Goal: Task Accomplishment & Management: Manage account settings

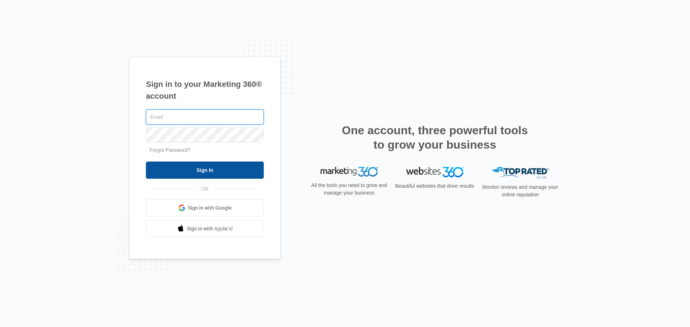
type input "[PERSON_NAME][EMAIL_ADDRESS][DOMAIN_NAME]"
click at [186, 170] on input "Sign In" at bounding box center [205, 170] width 118 height 17
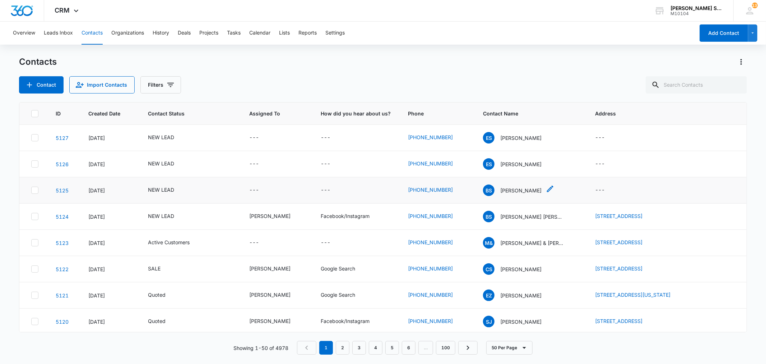
click at [507, 188] on p "[PERSON_NAME]" at bounding box center [520, 190] width 41 height 8
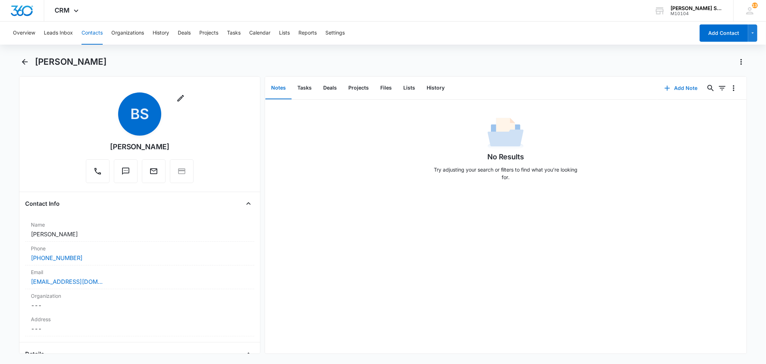
click at [679, 89] on button "Add Note" at bounding box center [681, 87] width 48 height 17
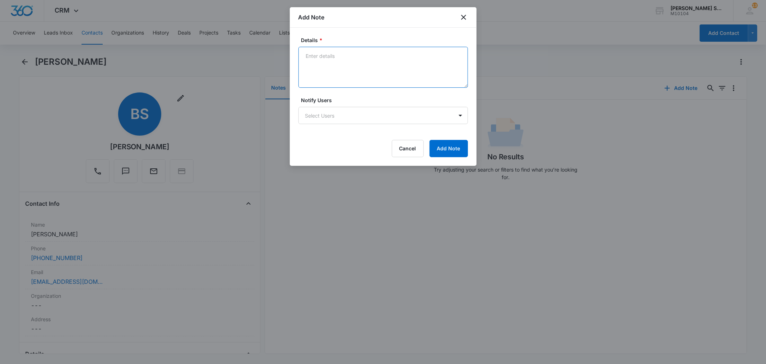
click at [396, 82] on textarea "Details *" at bounding box center [384, 67] width 170 height 41
type textarea "clicki but no address or email"
click at [441, 147] on button "Add Note" at bounding box center [449, 148] width 38 height 17
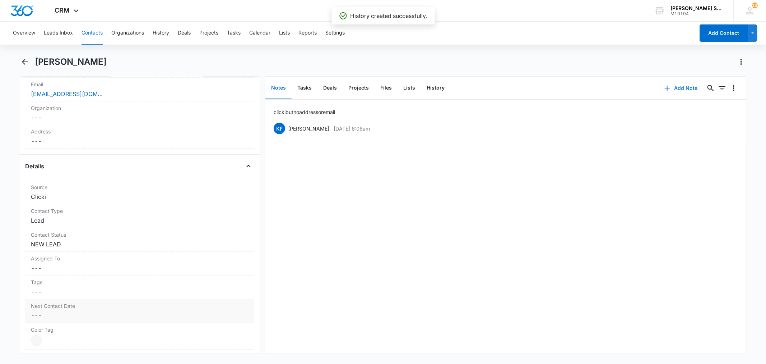
scroll to position [239, 0]
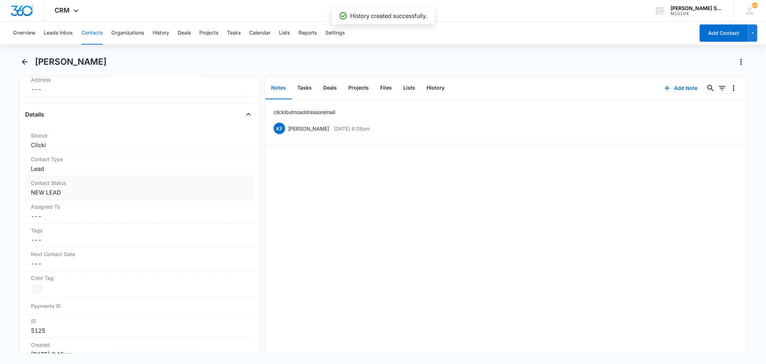
click at [65, 187] on div "Contact Status Cancel Save Changes NEW LEAD" at bounding box center [139, 188] width 229 height 24
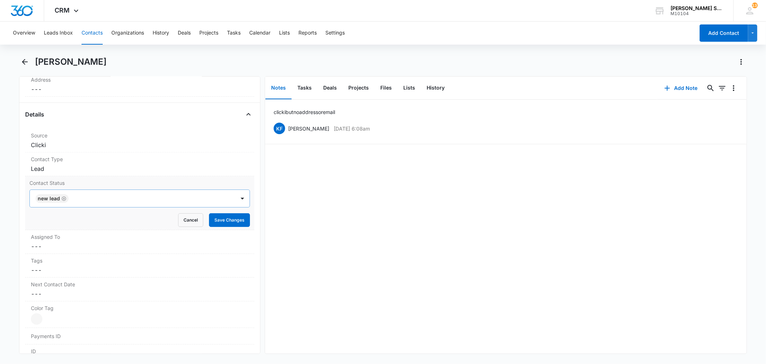
click at [65, 199] on icon "Remove NEW LEAD" at bounding box center [64, 198] width 4 height 4
click at [65, 199] on div at bounding box center [130, 198] width 189 height 10
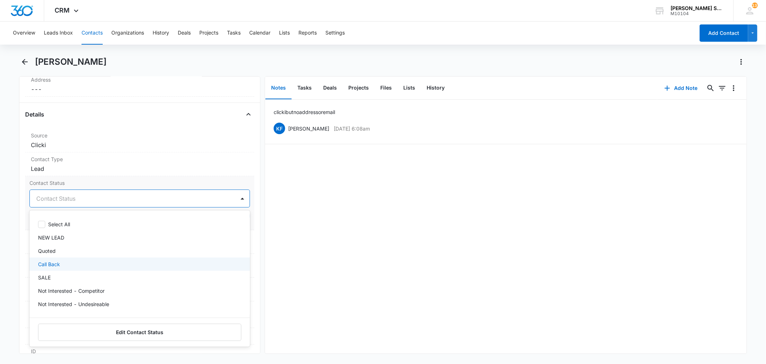
click at [51, 265] on p "Call Back" at bounding box center [49, 264] width 22 height 8
click at [85, 178] on div "Contact Status option Call Back, selected. 15 results available. Use Up and Dow…" at bounding box center [139, 203] width 229 height 54
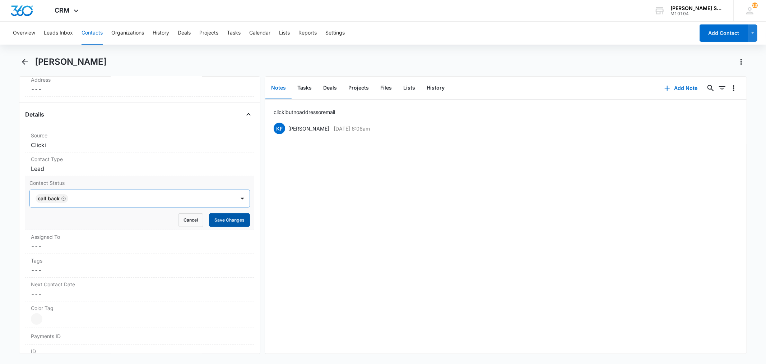
click at [213, 218] on button "Save Changes" at bounding box center [229, 220] width 41 height 14
click at [41, 246] on dd "Cancel Save Changes ---" at bounding box center [139, 246] width 217 height 9
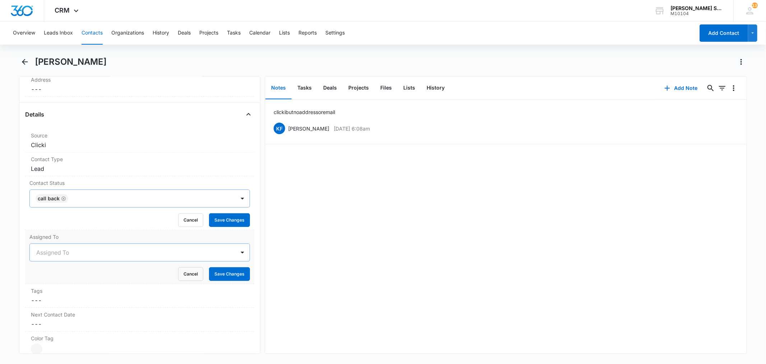
click at [78, 252] on div at bounding box center [130, 252] width 189 height 10
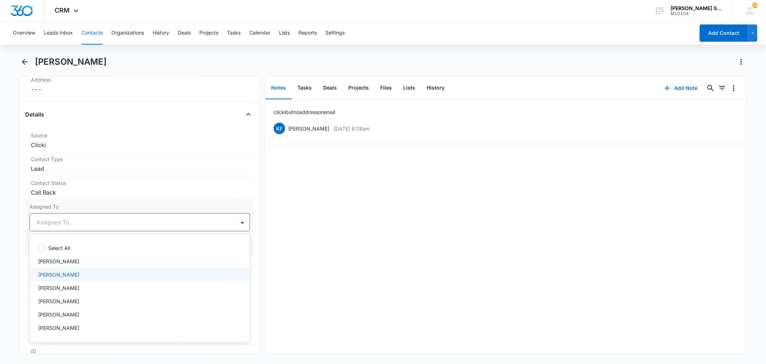
click at [59, 273] on p "[PERSON_NAME]" at bounding box center [58, 275] width 41 height 8
drag, startPoint x: 117, startPoint y: 207, endPoint x: 177, endPoint y: 231, distance: 65.0
click at [117, 207] on label "Assigned To" at bounding box center [139, 207] width 220 height 8
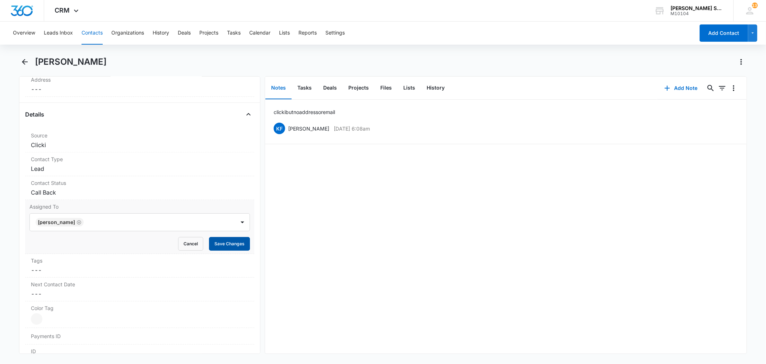
click at [210, 243] on button "Save Changes" at bounding box center [229, 244] width 41 height 14
click at [24, 60] on icon "Back" at bounding box center [25, 62] width 6 height 6
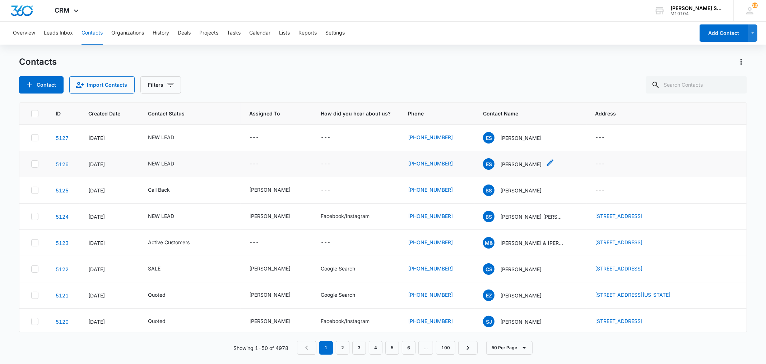
click at [514, 164] on p "[PERSON_NAME]" at bounding box center [520, 164] width 41 height 8
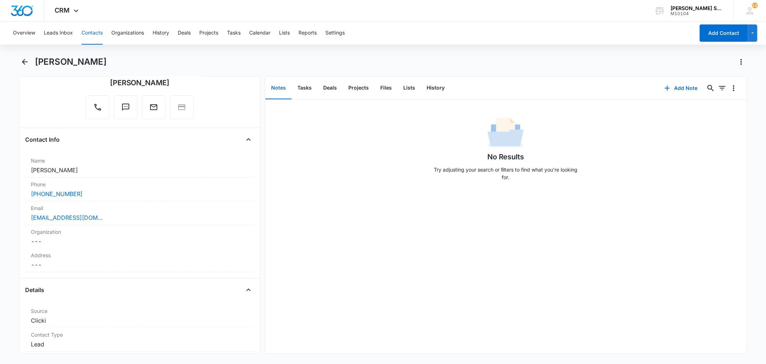
scroll to position [40, 0]
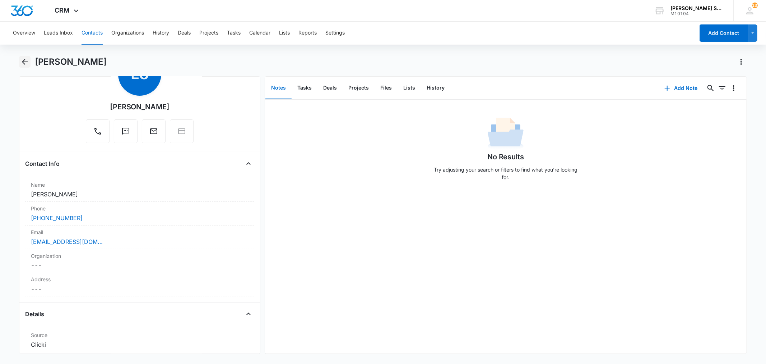
click at [23, 59] on icon "Back" at bounding box center [24, 61] width 9 height 9
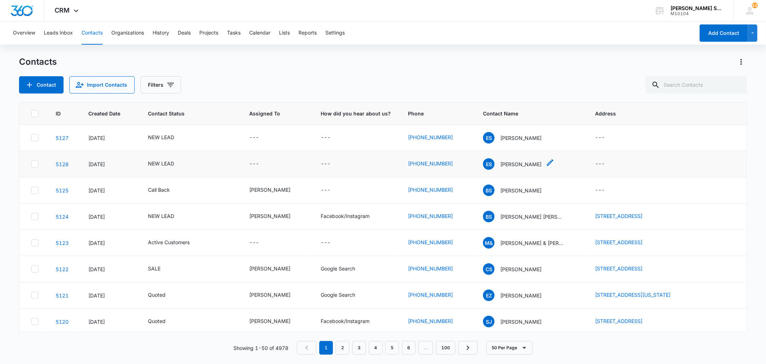
click at [502, 164] on p "[PERSON_NAME]" at bounding box center [520, 164] width 41 height 8
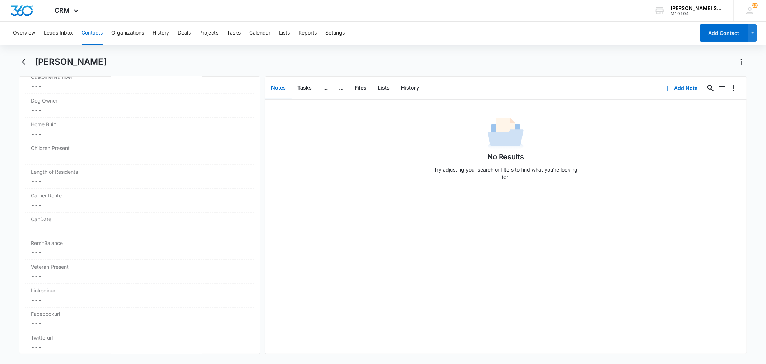
scroll to position [678, 0]
click at [669, 88] on button "Add Note" at bounding box center [681, 87] width 48 height 17
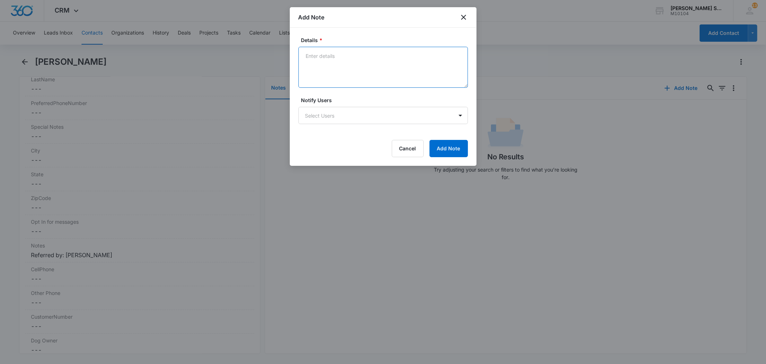
click at [348, 75] on textarea "Details *" at bounding box center [384, 67] width 170 height 41
type textarea "clicki"
click at [437, 147] on button "Add Note" at bounding box center [449, 148] width 38 height 17
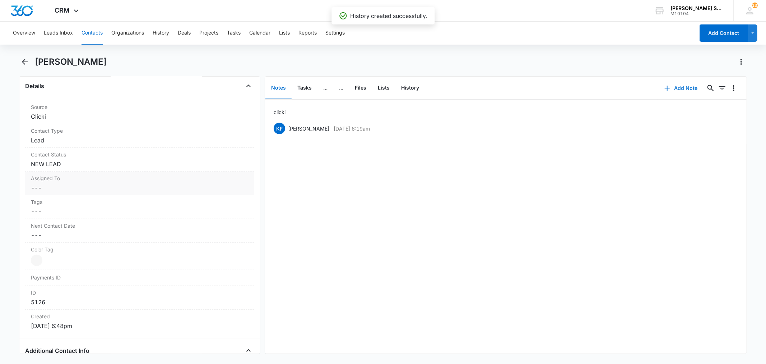
scroll to position [239, 0]
click at [75, 191] on dd "Cancel Save Changes NEW LEAD" at bounding box center [139, 192] width 217 height 9
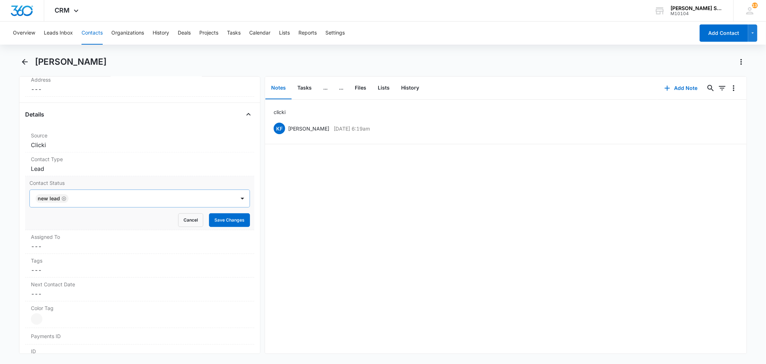
click at [61, 198] on icon "Remove NEW LEAD" at bounding box center [63, 198] width 5 height 5
click at [71, 198] on div at bounding box center [148, 198] width 155 height 10
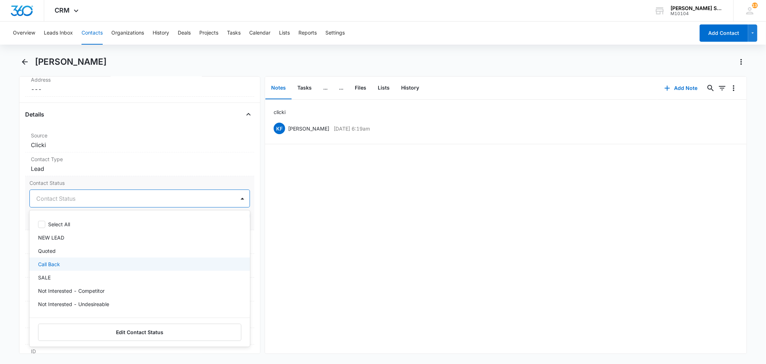
click at [47, 264] on p "Call Back" at bounding box center [49, 264] width 22 height 8
click at [84, 184] on label "Contact Status" at bounding box center [139, 183] width 220 height 8
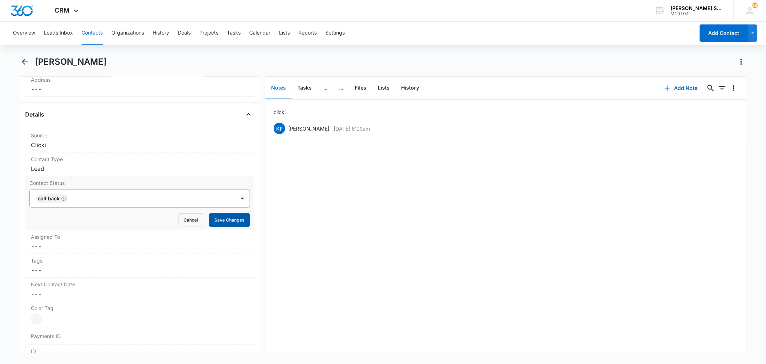
click at [223, 219] on button "Save Changes" at bounding box center [229, 220] width 41 height 14
click at [69, 247] on dd "Cancel Save Changes ---" at bounding box center [139, 246] width 217 height 9
click at [64, 254] on div at bounding box center [130, 252] width 189 height 10
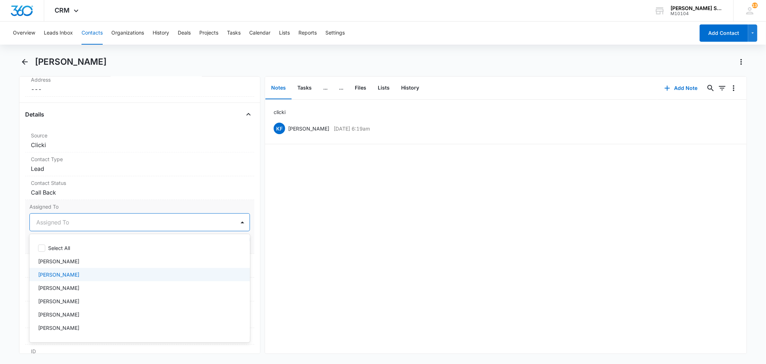
click at [62, 274] on p "[PERSON_NAME]" at bounding box center [58, 275] width 41 height 8
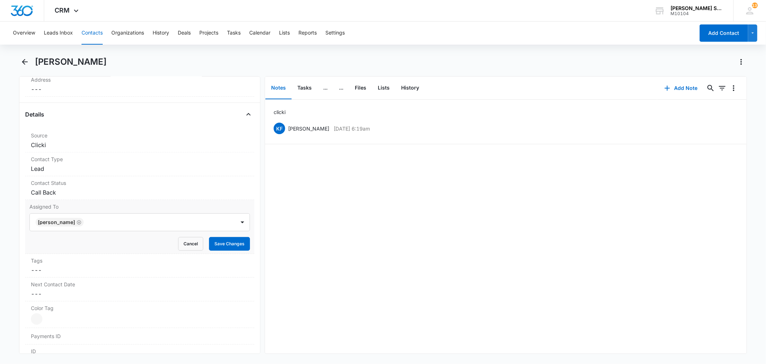
click at [126, 204] on label "Assigned To" at bounding box center [139, 207] width 220 height 8
click at [214, 245] on button "Save Changes" at bounding box center [229, 244] width 41 height 14
click at [23, 60] on icon "Back" at bounding box center [25, 62] width 6 height 6
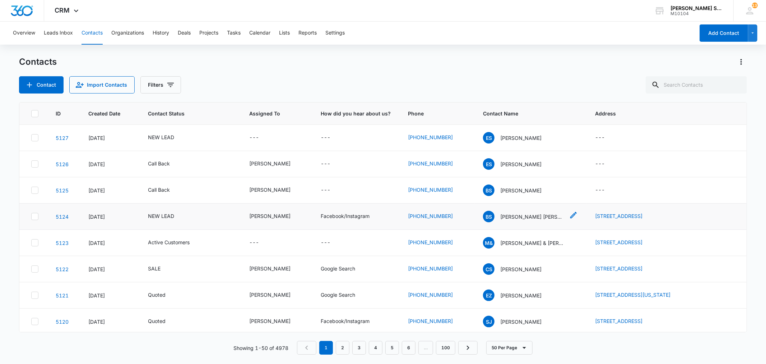
click at [519, 216] on p "[PERSON_NAME] [PERSON_NAME]" at bounding box center [532, 217] width 65 height 8
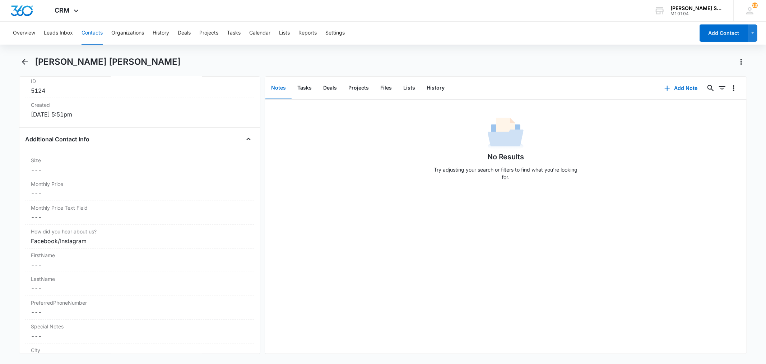
scroll to position [279, 0]
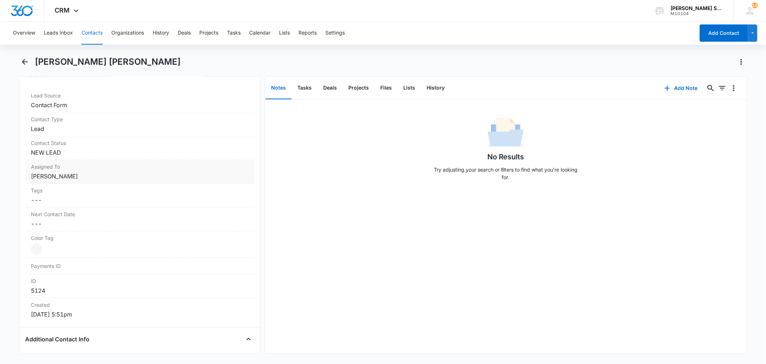
click at [70, 176] on dd "Cancel Save Changes [PERSON_NAME]" at bounding box center [139, 176] width 217 height 9
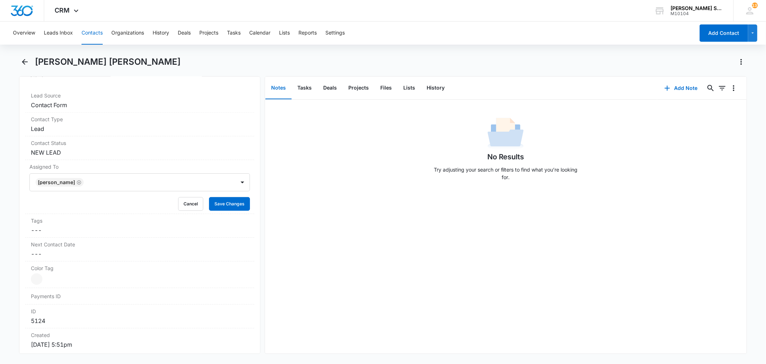
click at [81, 182] on icon "Remove Kenneth Florman" at bounding box center [79, 182] width 4 height 4
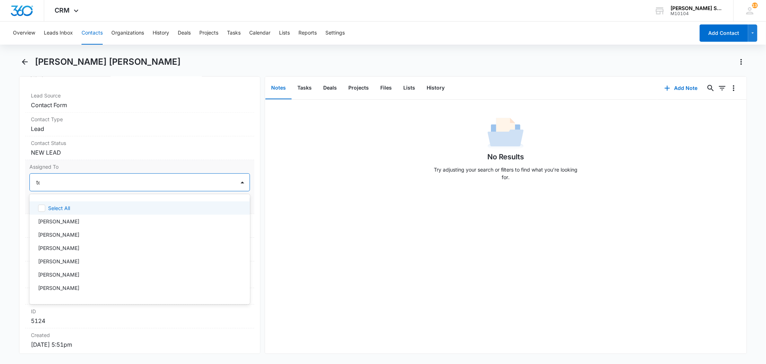
type input "[PERSON_NAME]"
click at [63, 208] on p "[PERSON_NAME]" at bounding box center [58, 208] width 41 height 8
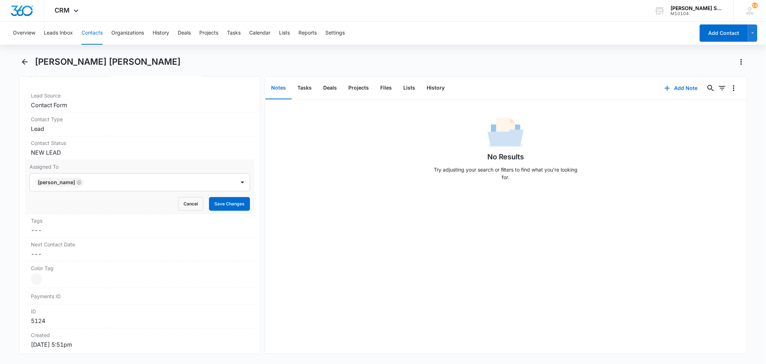
click at [98, 167] on label "Assigned To" at bounding box center [139, 167] width 220 height 8
click at [219, 204] on button "Save Changes" at bounding box center [229, 204] width 41 height 14
click at [63, 153] on dd "Cancel Save Changes NEW LEAD" at bounding box center [139, 152] width 217 height 9
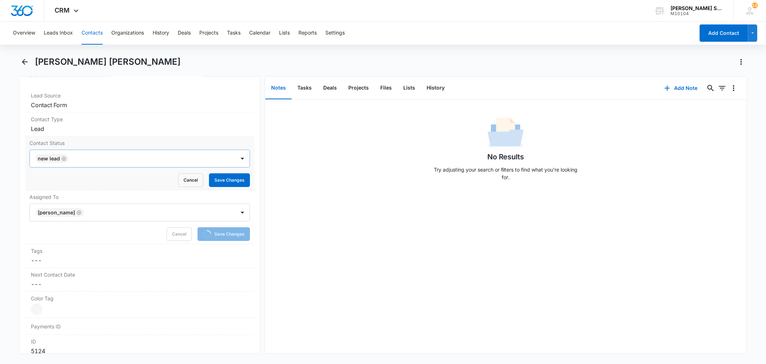
click at [63, 159] on icon "Remove NEW LEAD" at bounding box center [63, 158] width 5 height 5
click at [215, 178] on button "Save Changes" at bounding box center [229, 180] width 41 height 14
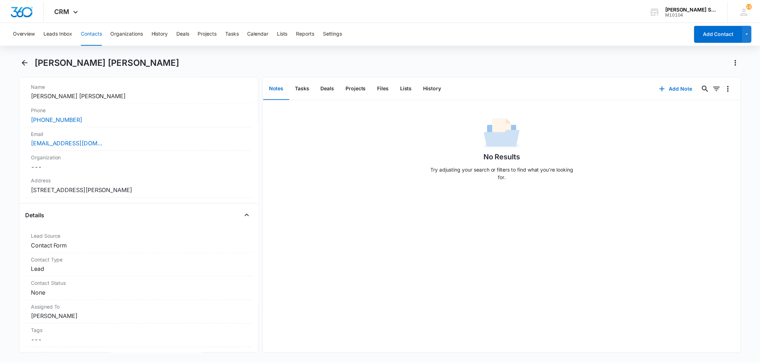
scroll to position [19, 0]
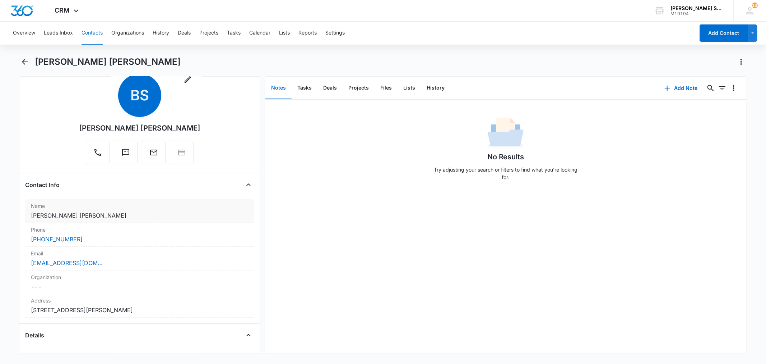
click at [133, 218] on dd "Cancel Save Changes [PERSON_NAME] [PERSON_NAME]" at bounding box center [139, 215] width 217 height 9
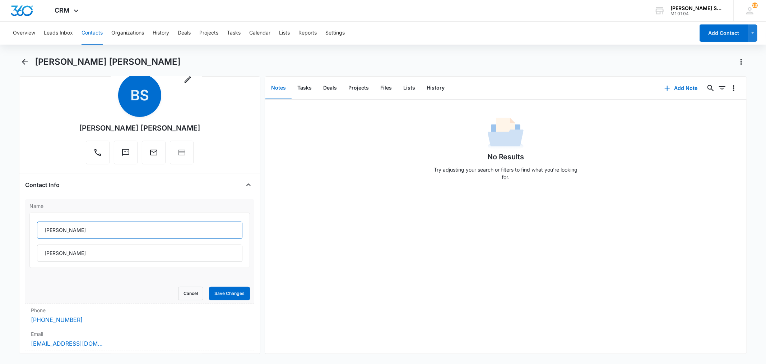
click at [106, 229] on input "[PERSON_NAME]" at bounding box center [139, 229] width 205 height 17
type input "Bharat"
drag, startPoint x: 61, startPoint y: 254, endPoint x: 30, endPoint y: 252, distance: 31.6
click at [30, 252] on div "[PERSON_NAME]" at bounding box center [139, 239] width 220 height 55
type input "[PERSON_NAME]"
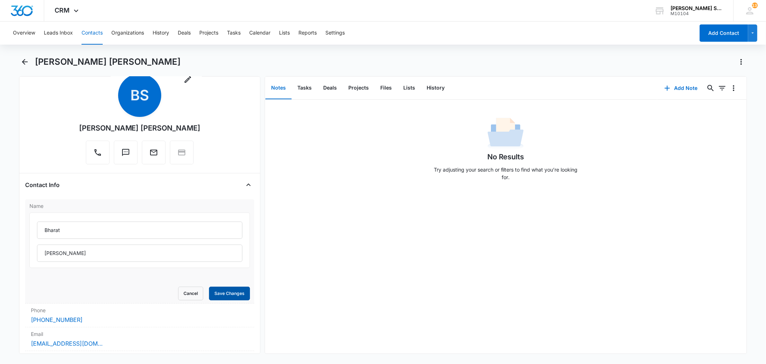
click at [220, 296] on button "Save Changes" at bounding box center [229, 293] width 41 height 14
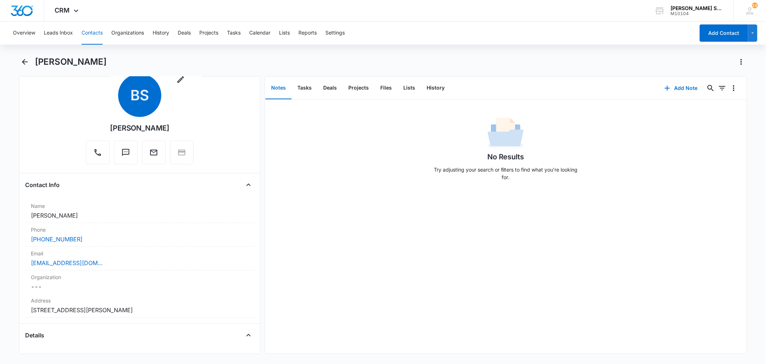
click at [89, 31] on button "Contacts" at bounding box center [92, 33] width 21 height 23
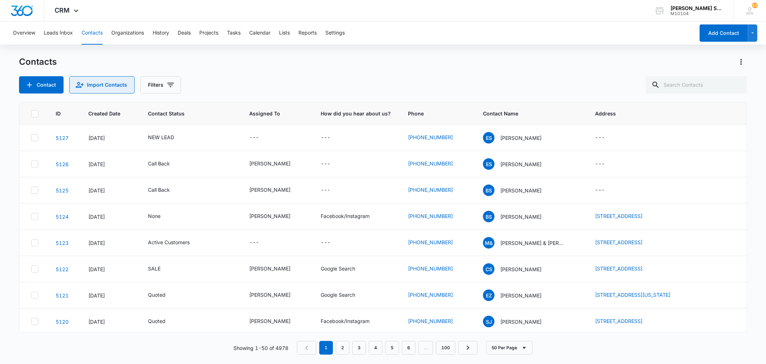
drag, startPoint x: 36, startPoint y: 134, endPoint x: 166, endPoint y: 89, distance: 137.7
click at [36, 134] on icon at bounding box center [35, 137] width 6 height 6
click at [31, 138] on input "checkbox" at bounding box center [31, 138] width 0 height 0
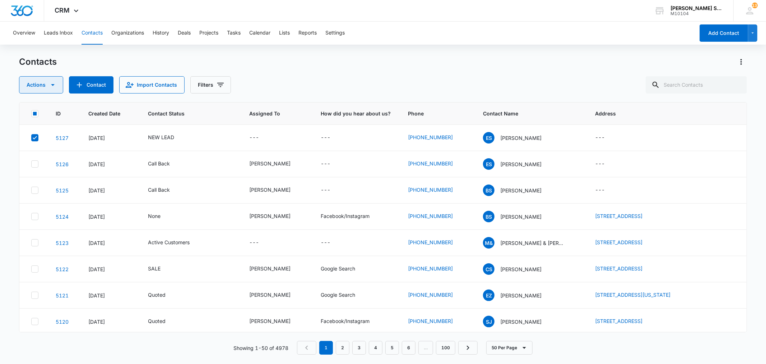
click at [59, 88] on button "Actions" at bounding box center [41, 84] width 44 height 17
click at [46, 149] on div "Delete" at bounding box center [44, 150] width 32 height 5
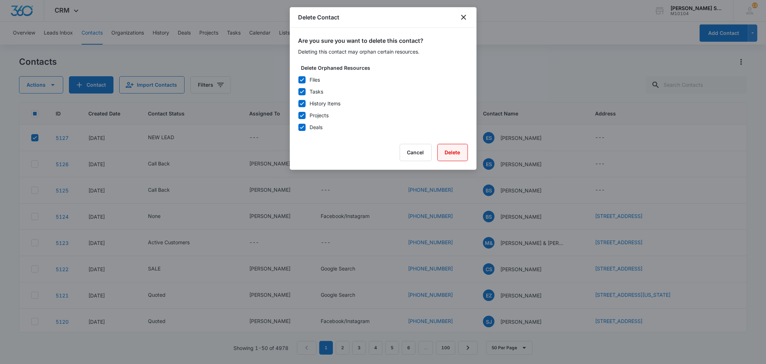
click at [448, 155] on button "Delete" at bounding box center [453, 152] width 31 height 17
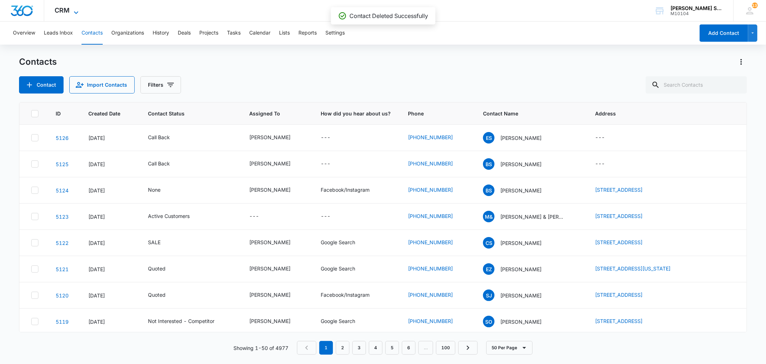
click at [78, 10] on icon at bounding box center [76, 12] width 9 height 9
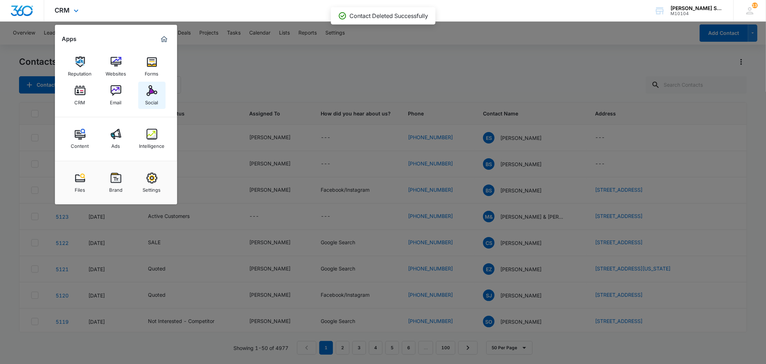
click at [150, 92] on img at bounding box center [152, 90] width 11 height 11
